Goal: Transaction & Acquisition: Register for event/course

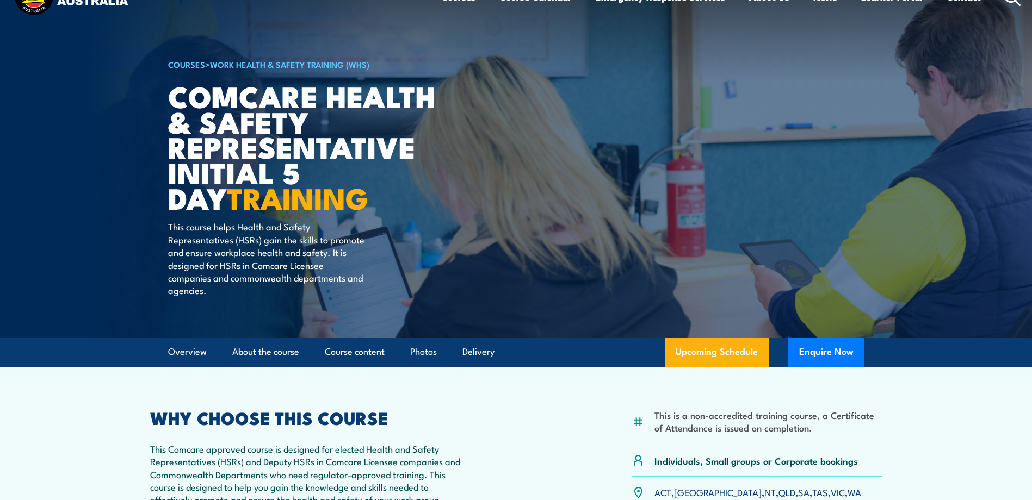
scroll to position [109, 0]
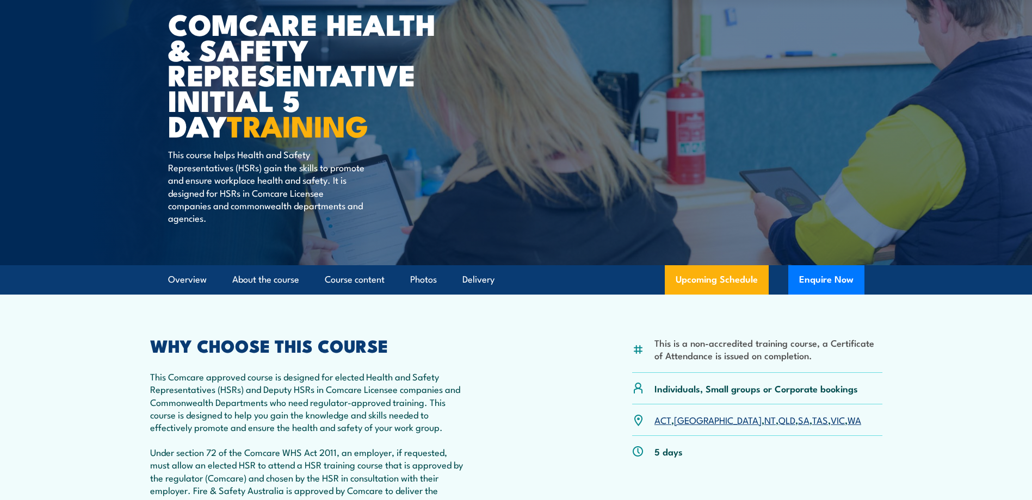
click at [831, 420] on link "VIC" at bounding box center [838, 419] width 14 height 13
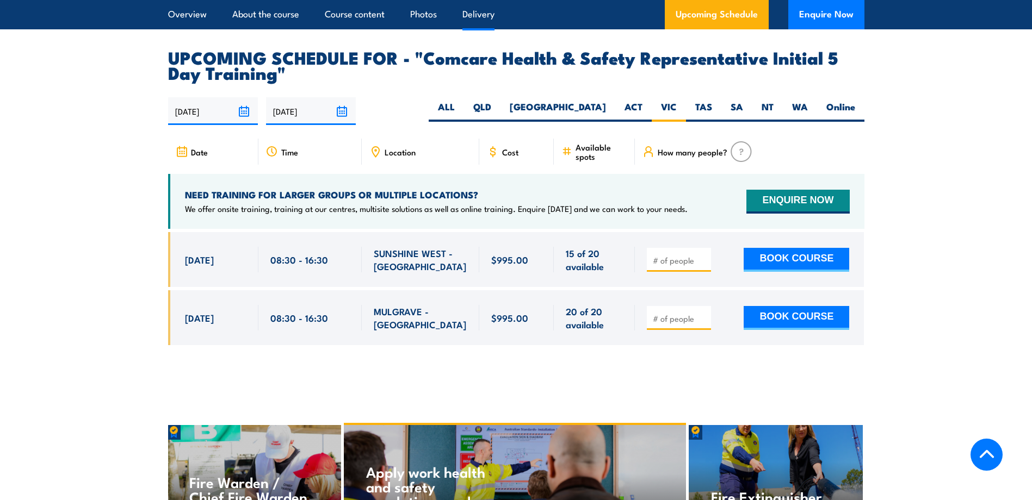
scroll to position [1858, 0]
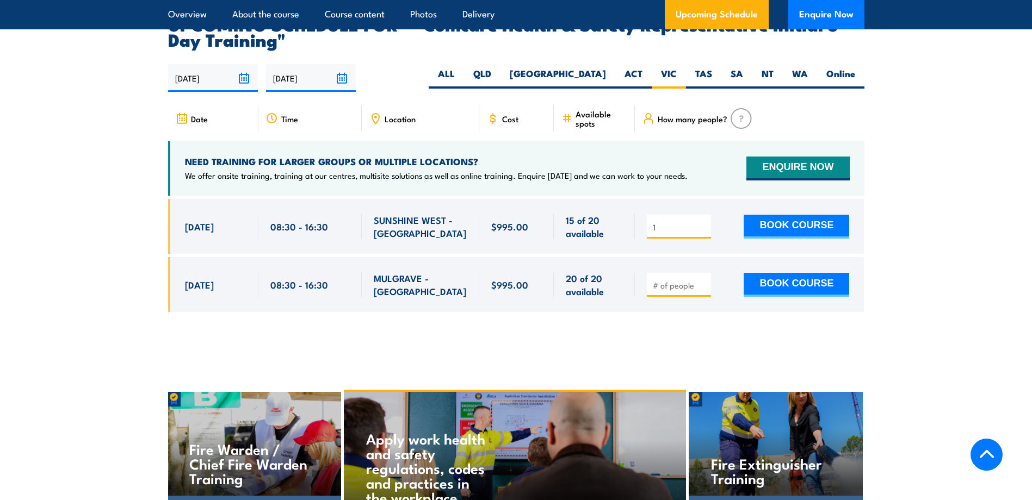
type input "1"
click at [703, 222] on input "1" at bounding box center [680, 227] width 54 height 11
click at [778, 215] on button "BOOK COURSE" at bounding box center [796, 227] width 106 height 24
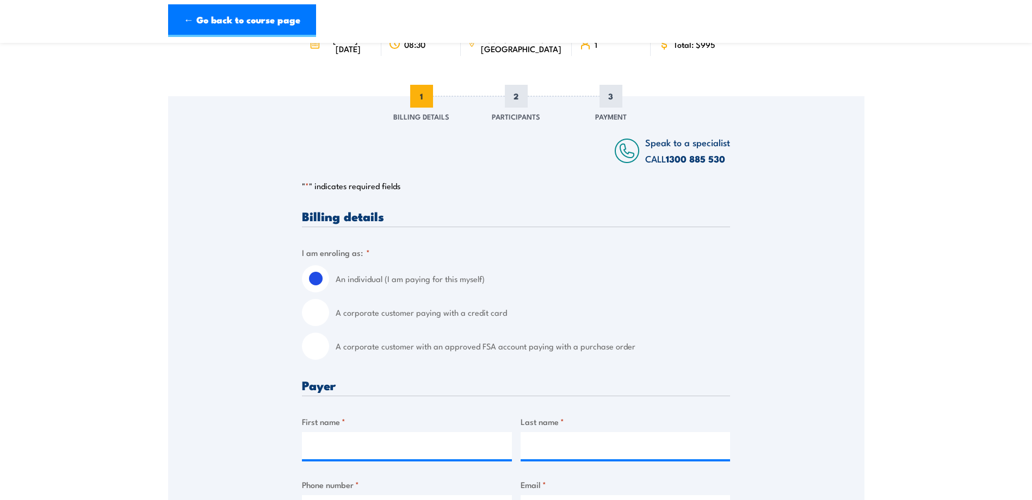
scroll to position [109, 0]
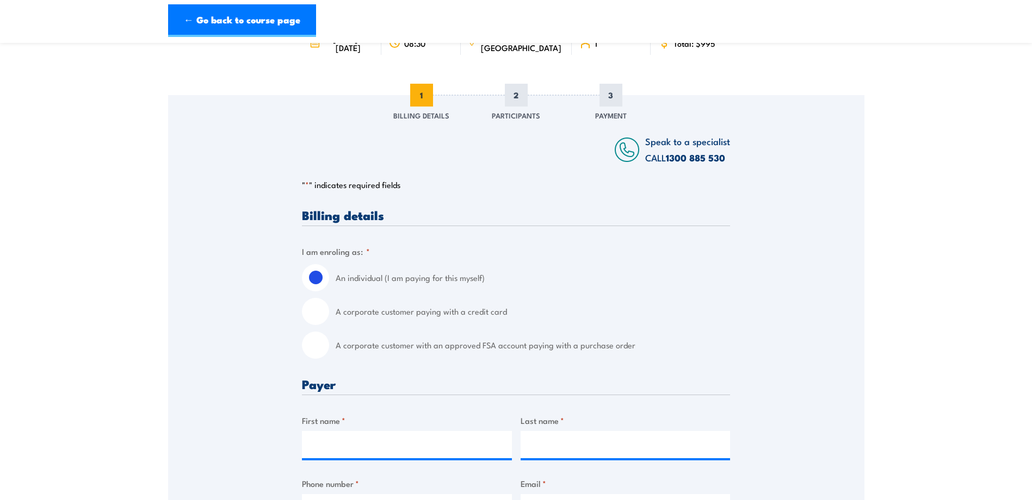
click at [318, 359] on input "A corporate customer with an approved FSA account paying with a purchase order" at bounding box center [315, 345] width 27 height 27
radio input "true"
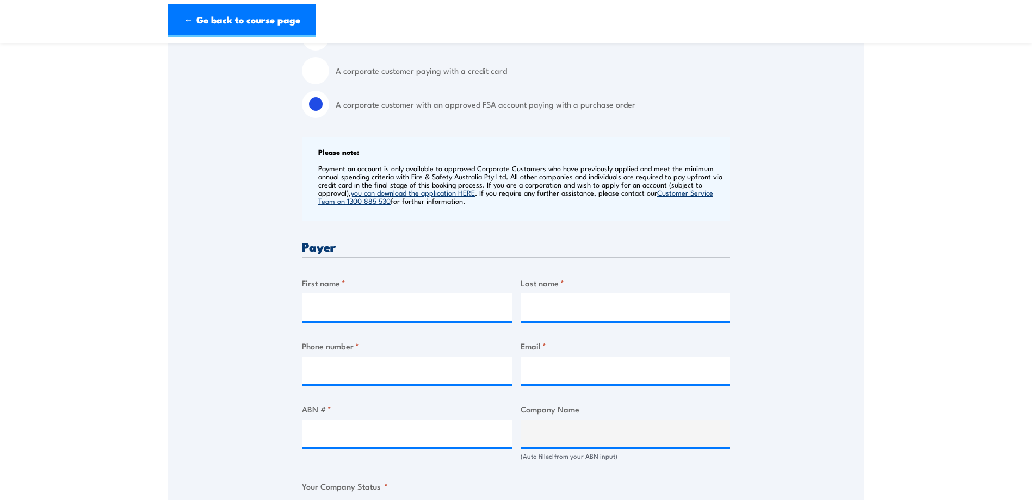
scroll to position [381, 0]
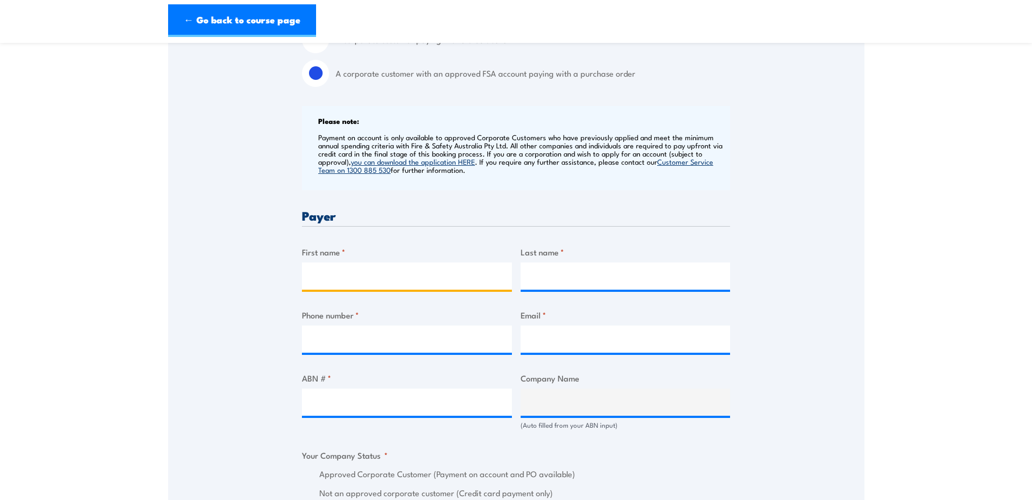
click at [318, 288] on input "First name *" at bounding box center [407, 276] width 210 height 27
type input "[PERSON_NAME]"
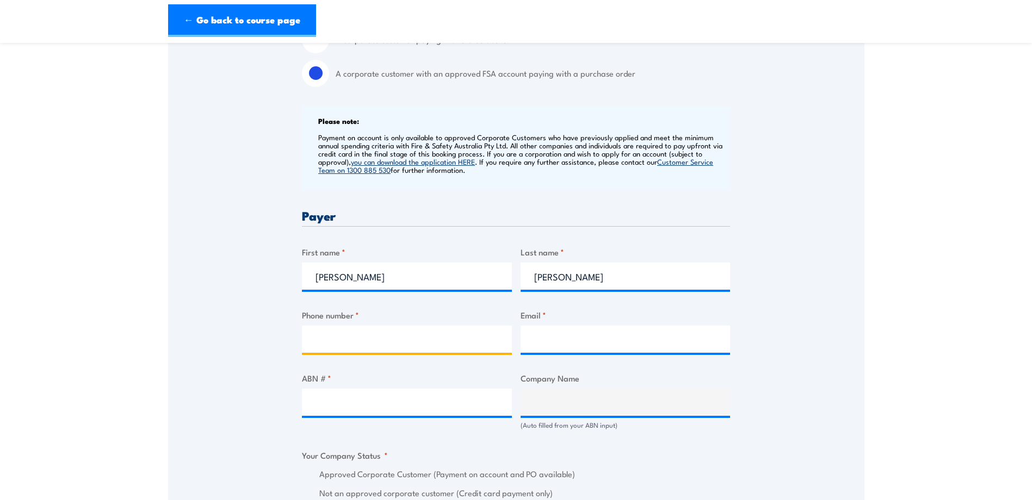
type input "0393891911"
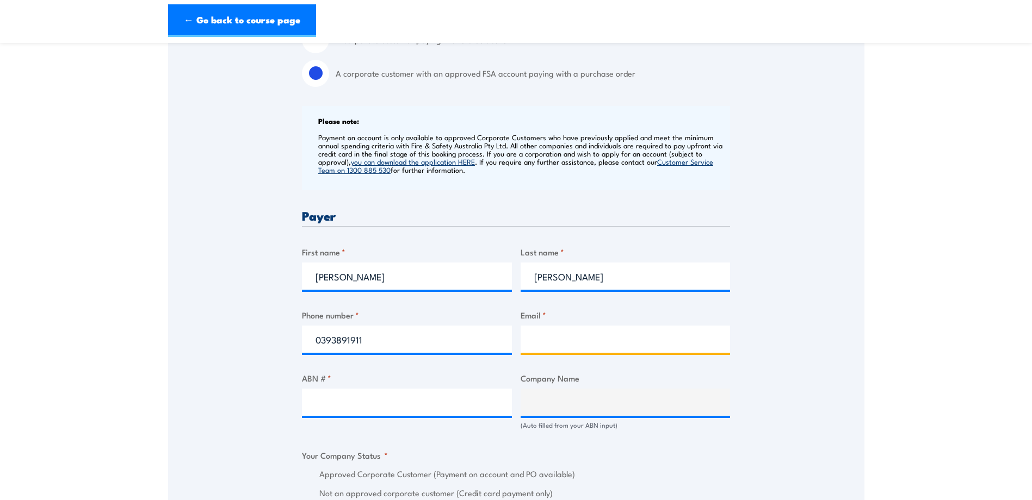
type input "[PERSON_NAME][EMAIL_ADDRESS][PERSON_NAME][DOMAIN_NAME]"
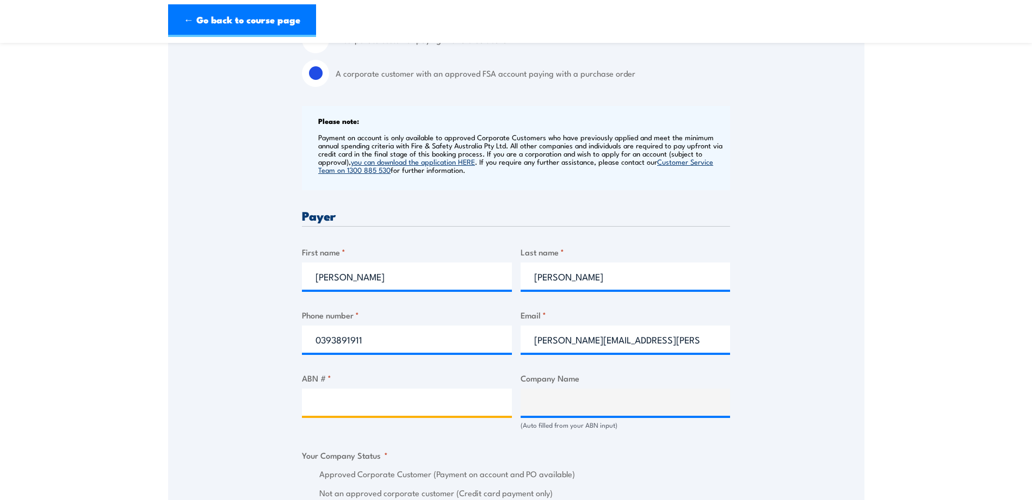
click at [324, 414] on input "ABN # *" at bounding box center [407, 402] width 210 height 27
paste input "48 160 734 761"
type input "48 160 734 761"
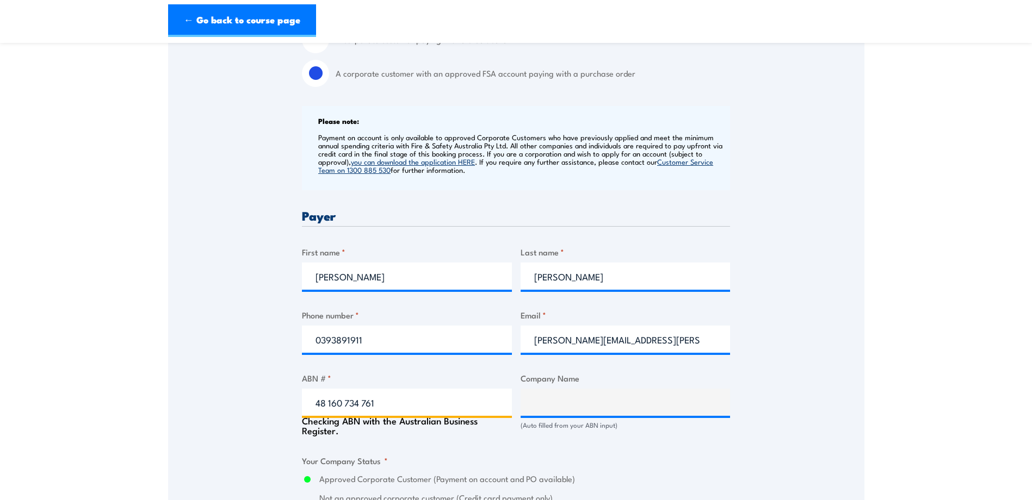
type input "CSL BEHRING ([GEOGRAPHIC_DATA]) PTY LTD"
radio input "true"
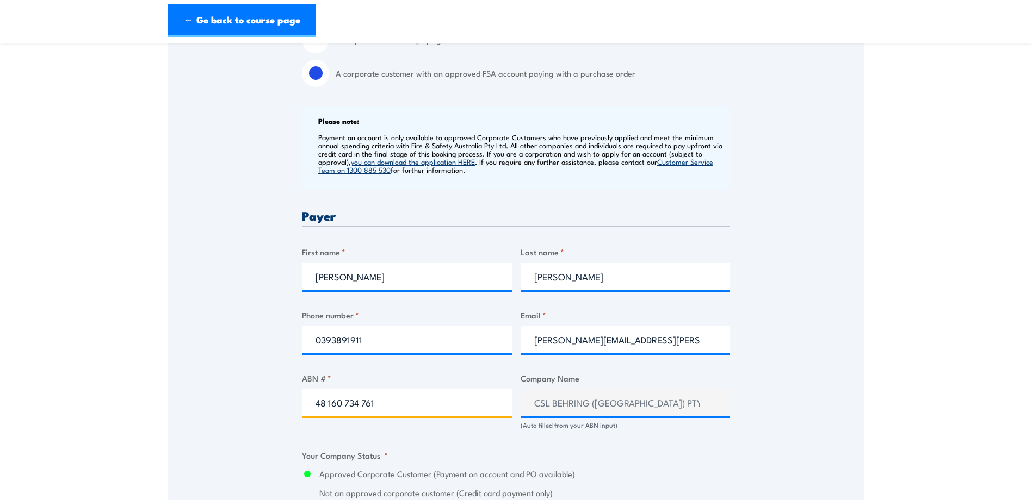
type input "48 160 734 761"
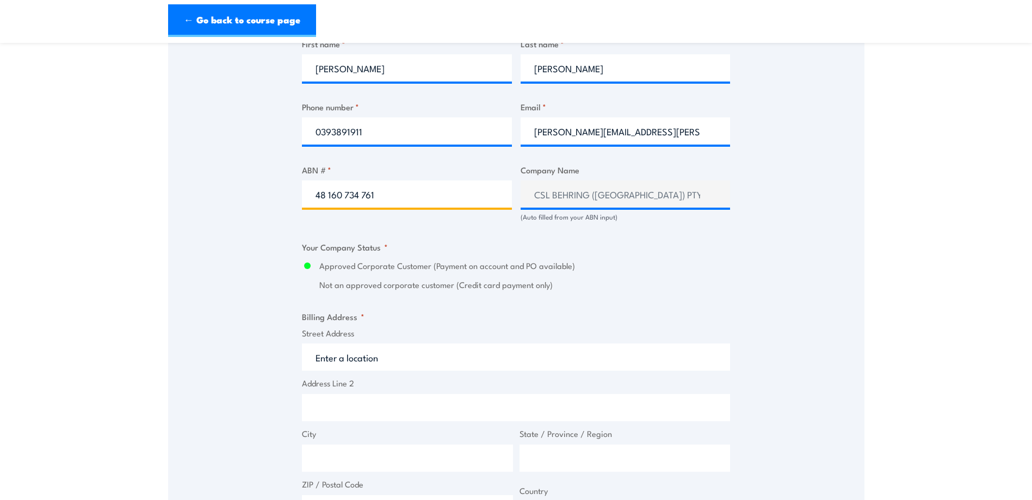
scroll to position [598, 0]
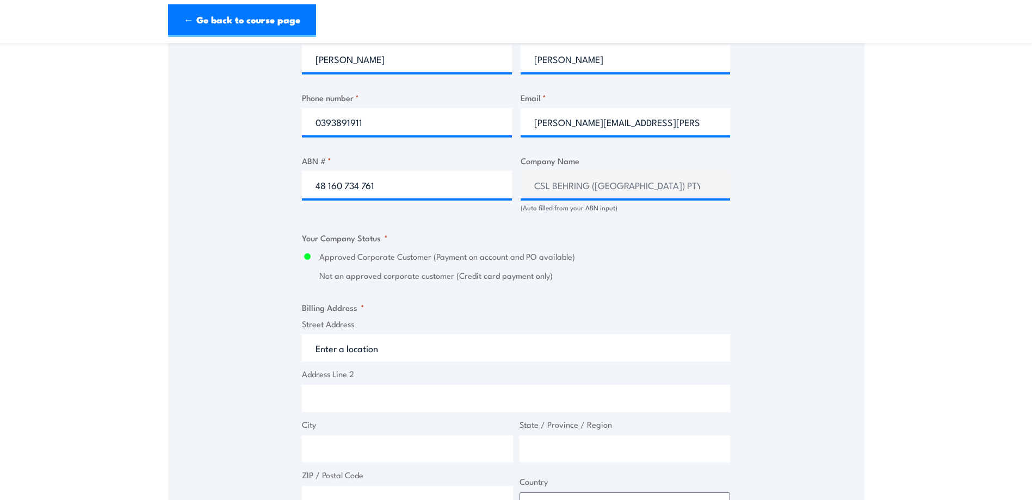
click at [316, 356] on input "Street Address" at bounding box center [516, 347] width 428 height 27
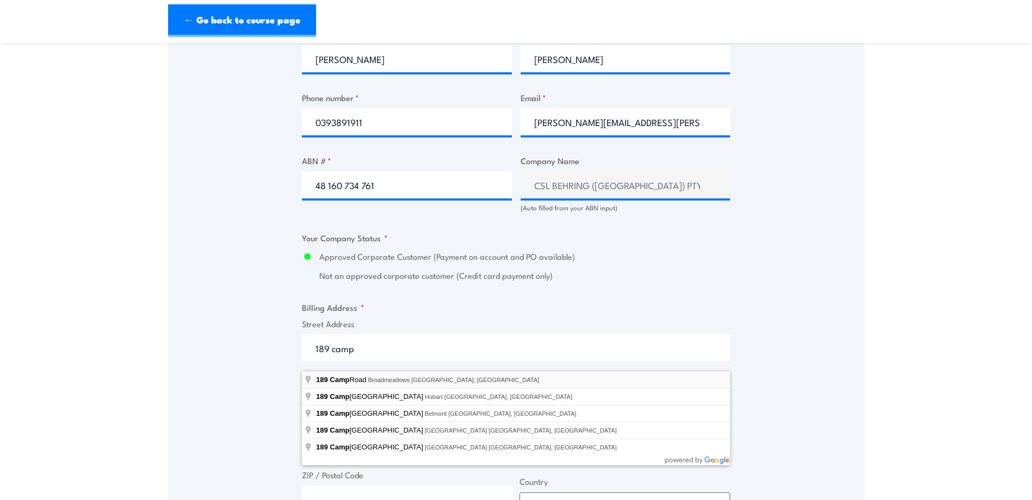
type input "[STREET_ADDRESS]"
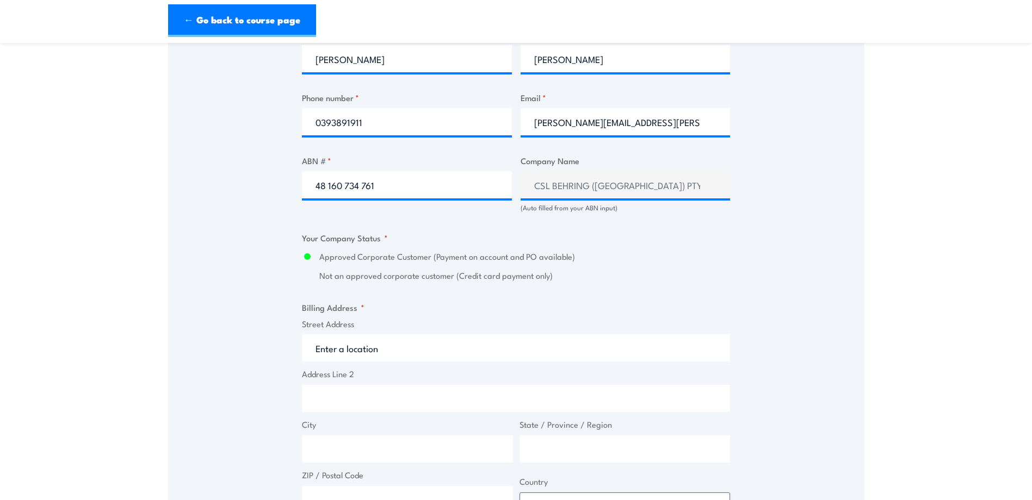
type input "[STREET_ADDRESS]"
type input "Broadmeadows"
type input "Victoria"
type input "3047"
select select "[GEOGRAPHIC_DATA]"
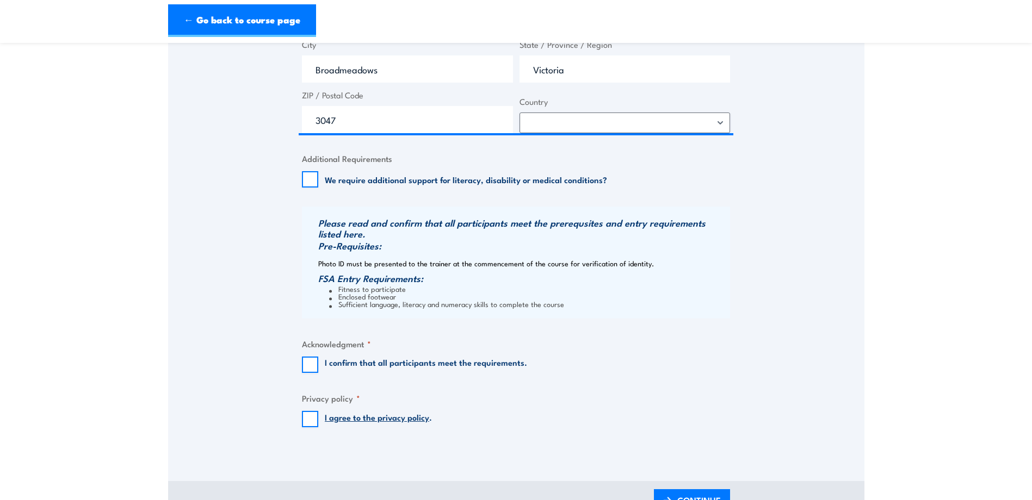
scroll to position [979, 0]
click at [310, 373] on input "I confirm that all participants meet the requirements." at bounding box center [310, 364] width 16 height 16
checkbox input "true"
click at [312, 427] on input "I agree to the privacy policy ." at bounding box center [310, 419] width 16 height 16
checkbox input "true"
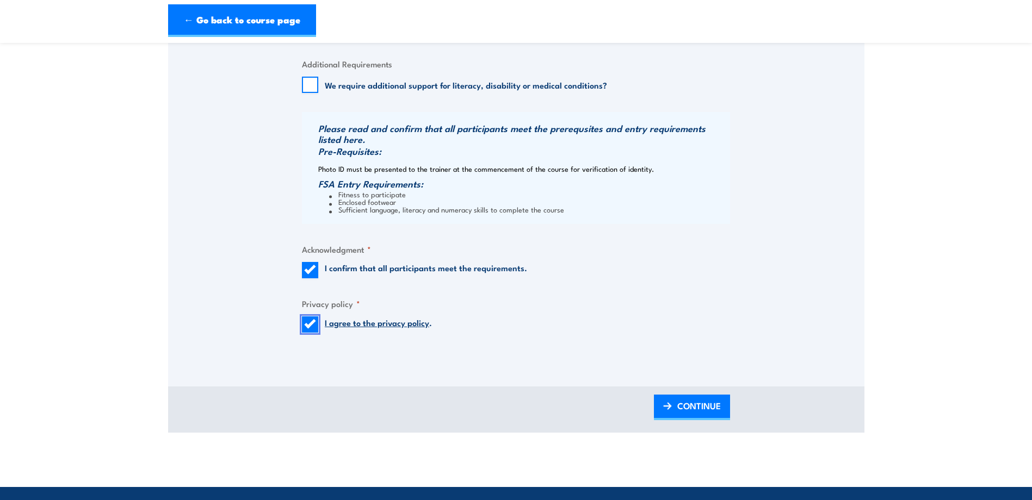
scroll to position [1088, 0]
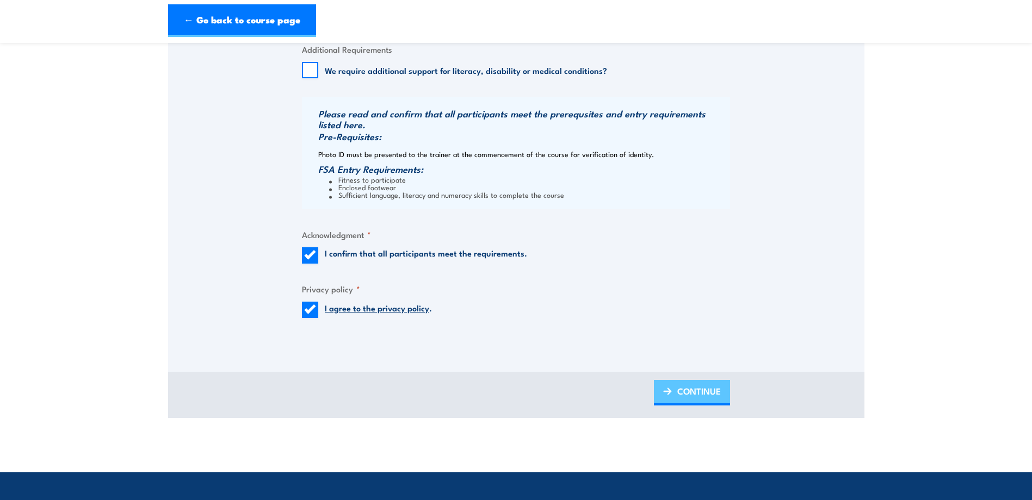
click at [698, 400] on span "CONTINUE" at bounding box center [699, 391] width 44 height 29
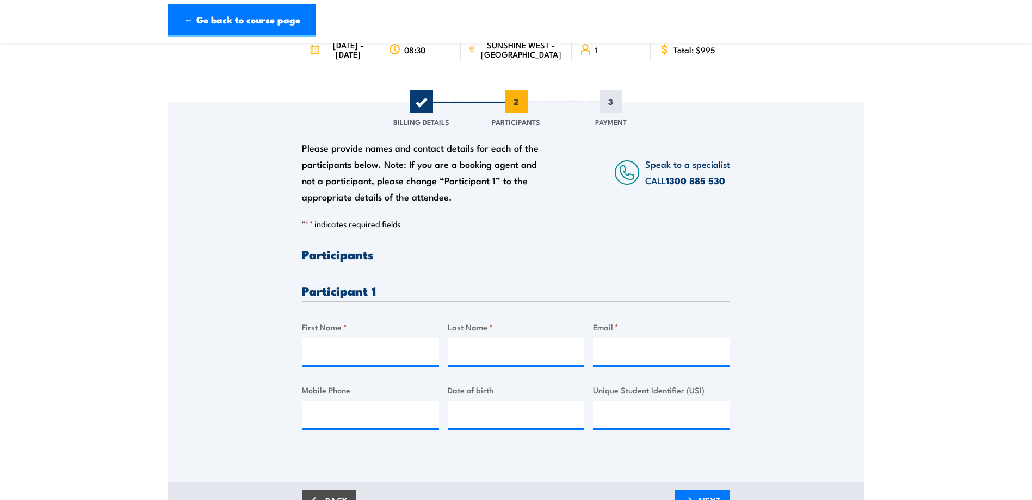
scroll to position [109, 0]
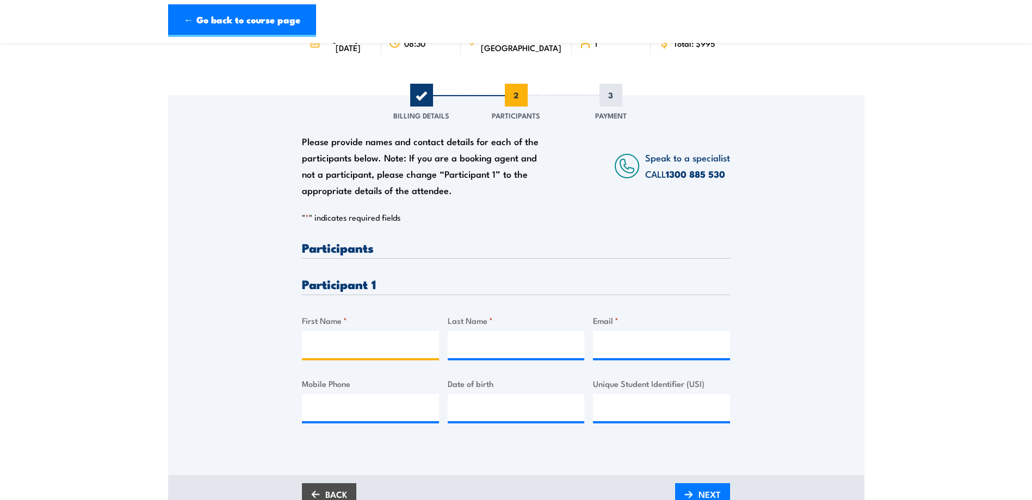
click at [325, 358] on input "First Name *" at bounding box center [370, 344] width 137 height 27
type input "[PERSON_NAME]"
type input "[PERSON_NAME][EMAIL_ADDRESS][PERSON_NAME][DOMAIN_NAME]"
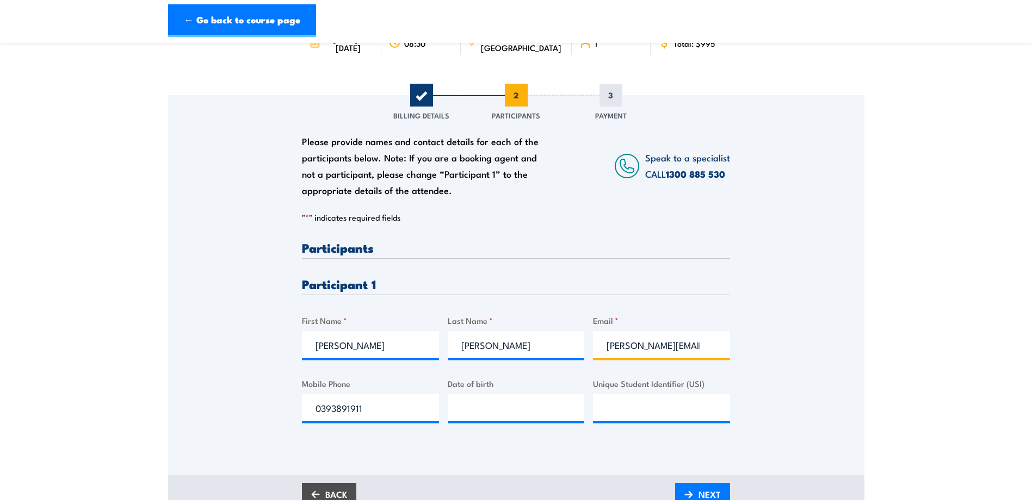
click at [703, 355] on input "[PERSON_NAME][EMAIL_ADDRESS][PERSON_NAME][DOMAIN_NAME]" at bounding box center [661, 344] width 137 height 27
click at [702, 357] on input "[PERSON_NAME][EMAIL_ADDRESS][PERSON_NAME][DOMAIN_NAME]" at bounding box center [661, 344] width 137 height 27
click at [365, 418] on input "0393891911" at bounding box center [370, 407] width 137 height 27
type input "0"
type input "0451390106"
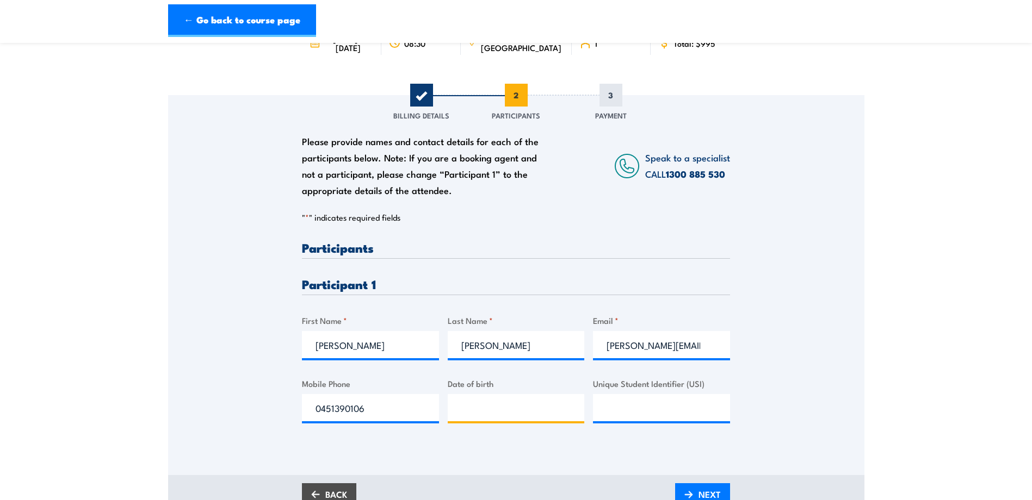
type input "__/__/____"
click at [483, 413] on input "__/__/____" at bounding box center [516, 407] width 137 height 27
click at [464, 417] on input "__/__/____" at bounding box center [516, 407] width 137 height 27
type input "_[DATE]"
click at [611, 412] on input "Unique Student Identifier (USI)" at bounding box center [661, 407] width 137 height 27
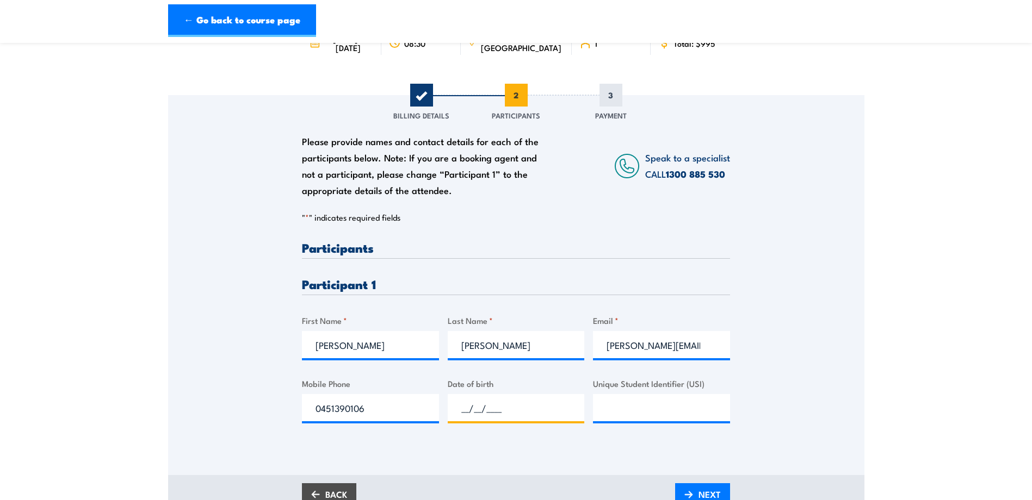
click at [466, 413] on input "__/__/____" at bounding box center [516, 407] width 137 height 27
type input "[DATE]"
drag, startPoint x: 610, startPoint y: 403, endPoint x: 606, endPoint y: 418, distance: 15.2
click at [608, 415] on input "Unique Student Identifier (USI)" at bounding box center [661, 407] width 137 height 27
type input "G4A4STMZCE"
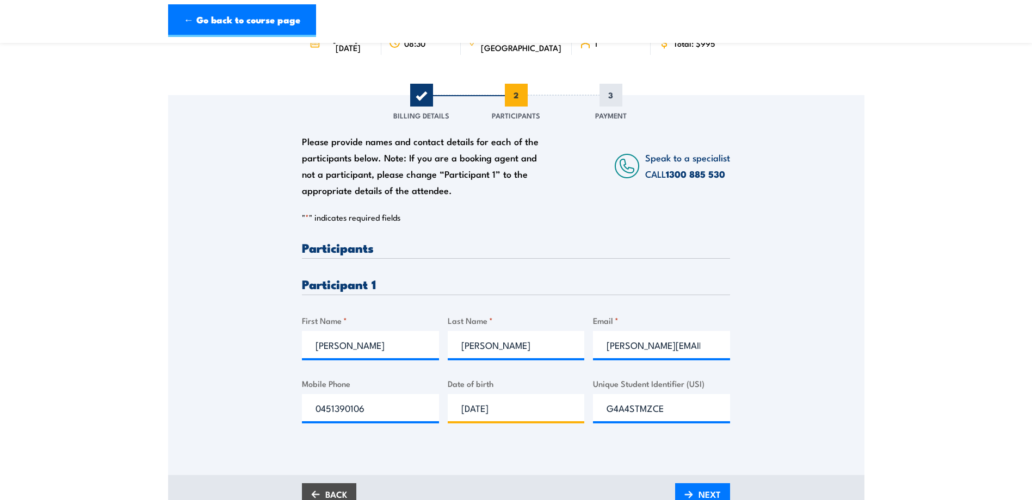
click at [506, 419] on input "[DATE]" at bounding box center [516, 407] width 137 height 27
click at [510, 416] on input "[DATE]" at bounding box center [516, 407] width 137 height 27
click at [507, 419] on input "[DATE]" at bounding box center [516, 407] width 137 height 27
type input "[DATE]"
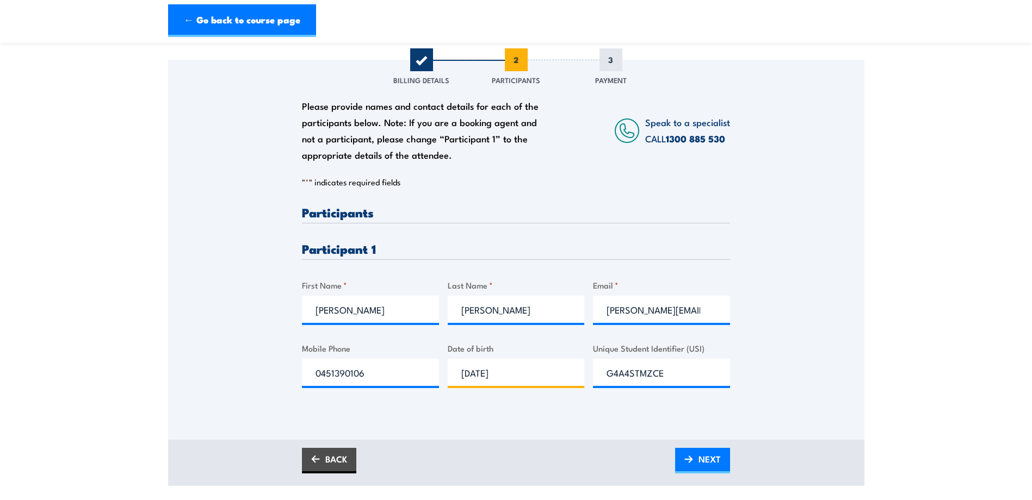
scroll to position [163, 0]
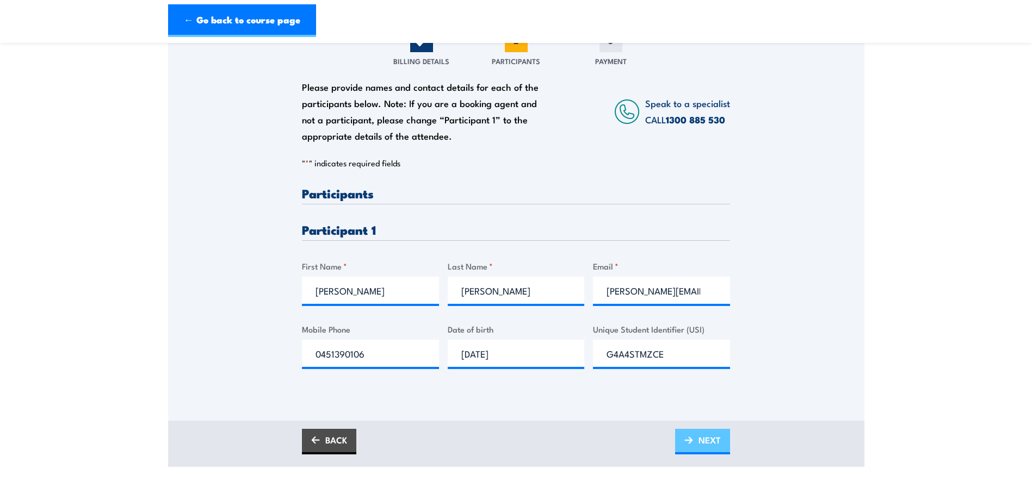
click at [693, 448] on link "NEXT" at bounding box center [702, 442] width 55 height 26
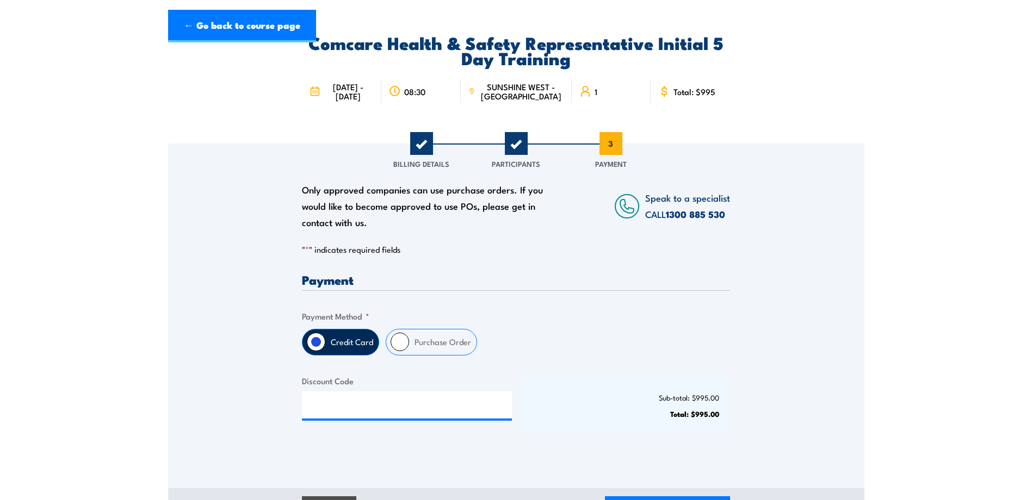
scroll to position [0, 0]
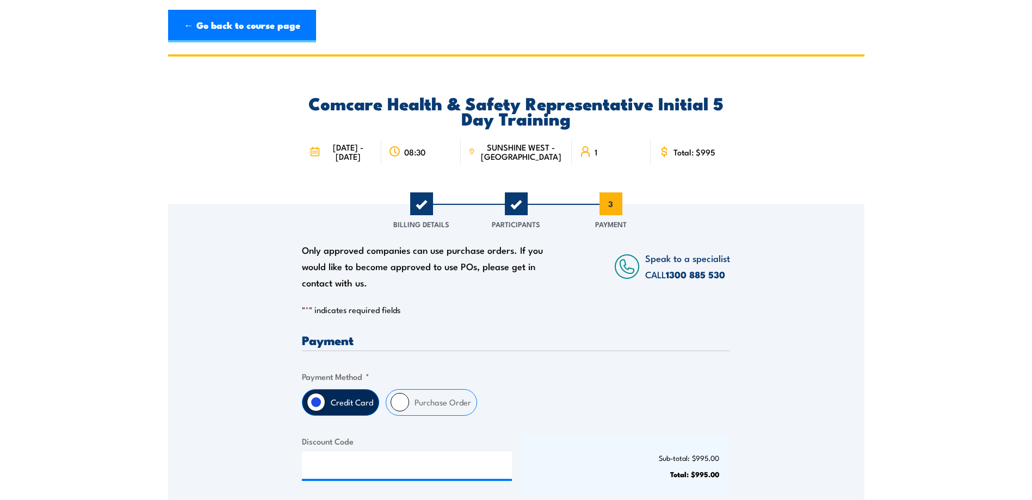
click at [398, 411] on input "Purchase Order" at bounding box center [400, 402] width 18 height 18
radio input "true"
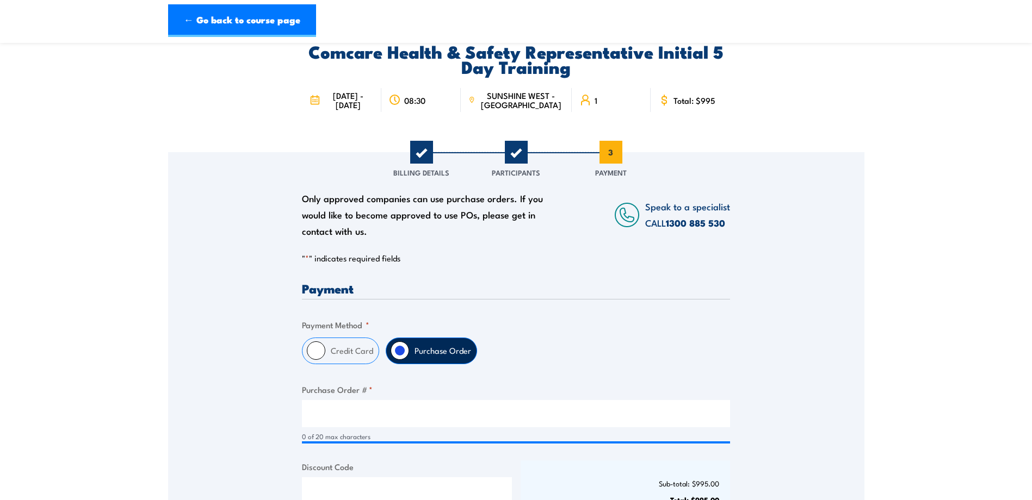
scroll to position [54, 0]
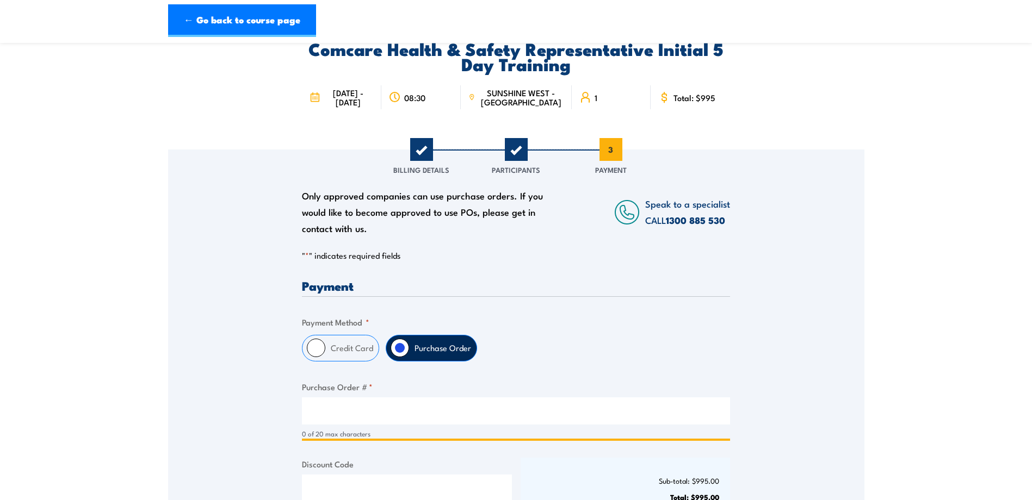
click at [327, 418] on input "Purchase Order # *" at bounding box center [516, 411] width 428 height 27
paste input "4400787452"
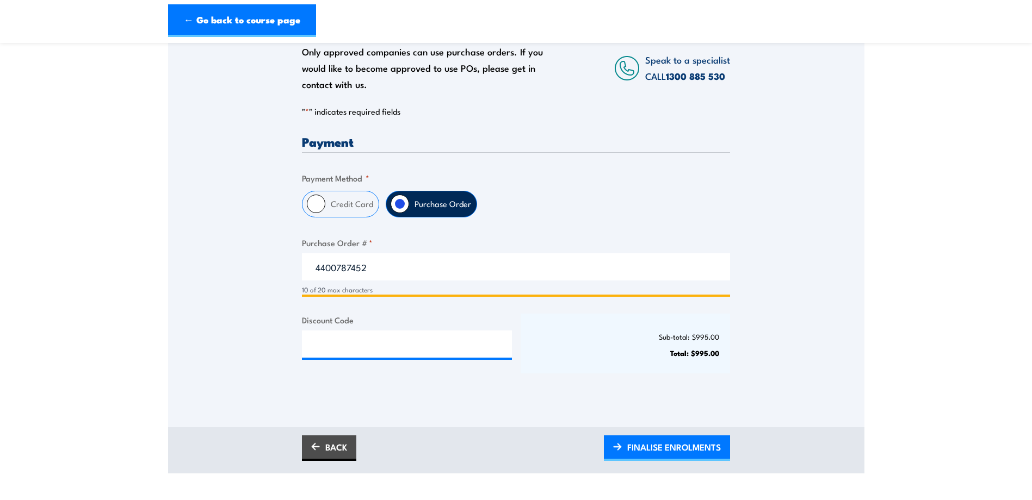
scroll to position [218, 0]
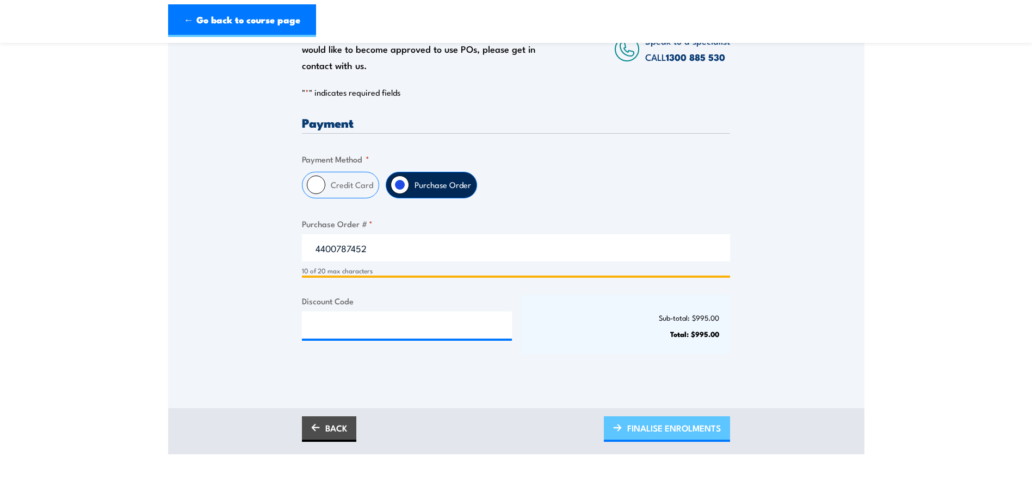
type input "4400787452"
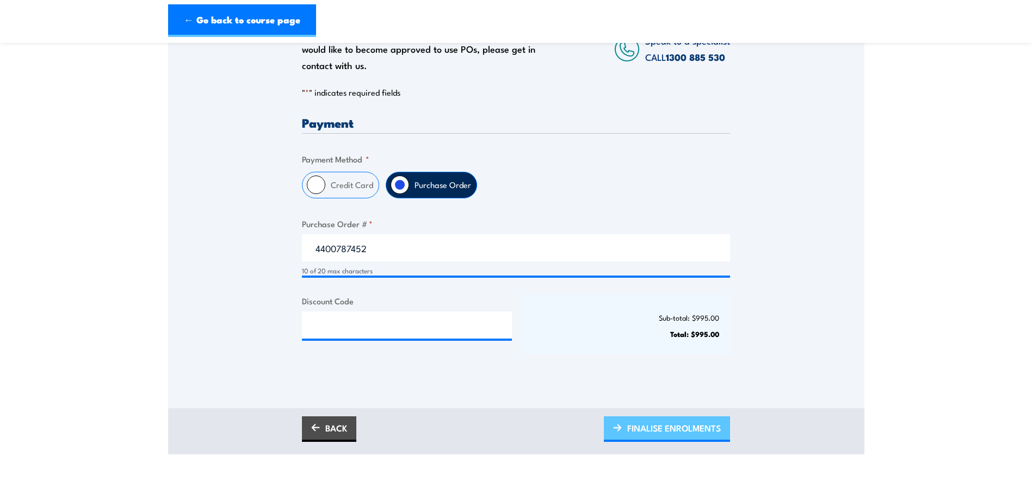
click at [653, 438] on span "FINALISE ENROLMENTS" at bounding box center [674, 428] width 94 height 29
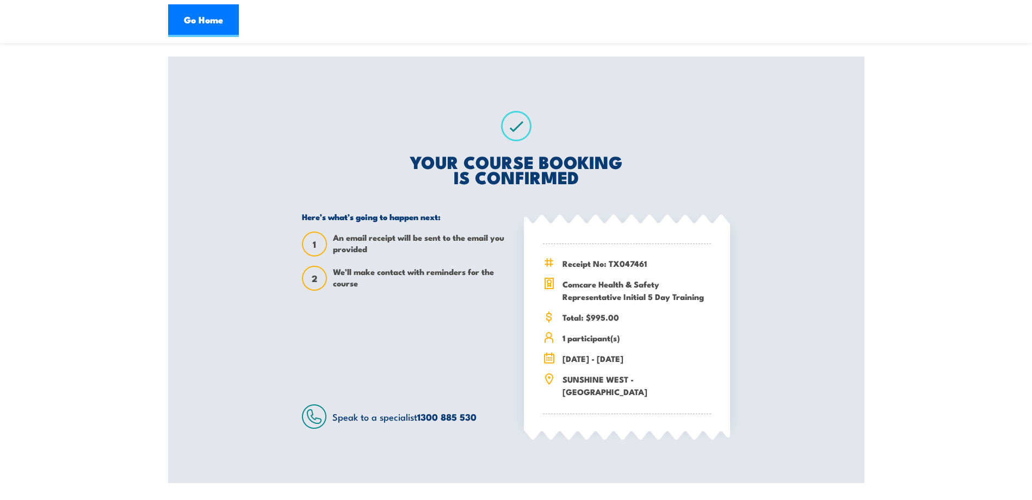
scroll to position [163, 0]
